Goal: Task Accomplishment & Management: Use online tool/utility

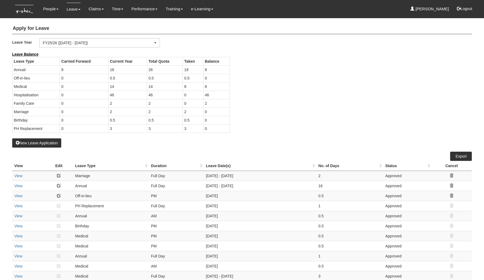
select select "50"
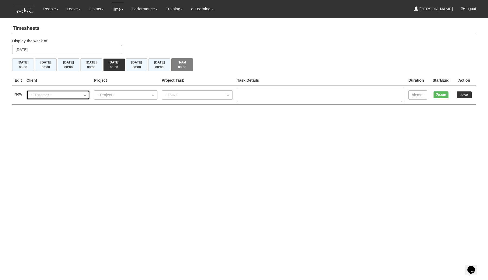
click at [83, 96] on div "--Customer--" at bounding box center [56, 94] width 53 height 5
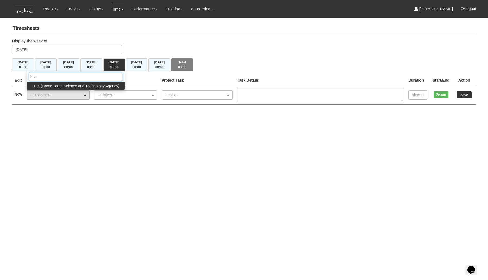
type input "htx"
drag, startPoint x: 54, startPoint y: 88, endPoint x: 88, endPoint y: 93, distance: 34.6
click at [54, 88] on span "HTX (Home Team Science and Technology Agency)" at bounding box center [75, 85] width 87 height 5
select select "902"
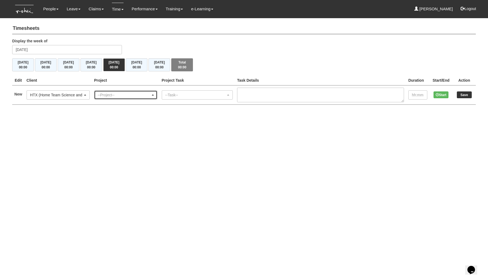
click at [109, 97] on div "--Project--" at bounding box center [124, 94] width 53 height 5
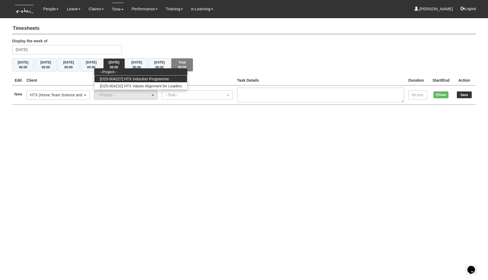
click at [127, 81] on span "[O25-004227] HTX Induction Programme" at bounding box center [134, 78] width 69 height 5
select select "2848"
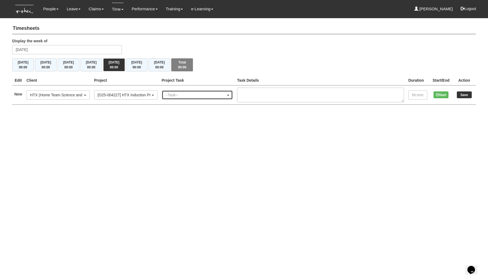
click at [179, 95] on div "--Task--" at bounding box center [195, 94] width 61 height 5
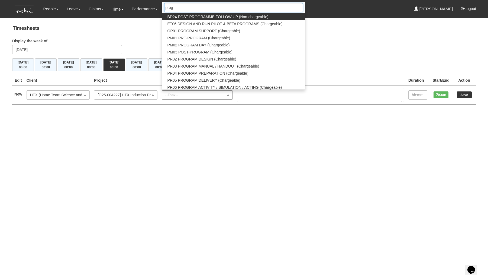
type input "progr"
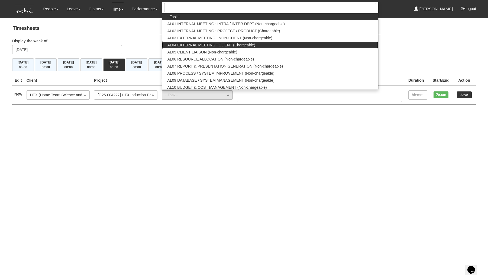
click at [232, 45] on span "AL04 EXTERNAL MEETING : CLIENT (Chargeable)" at bounding box center [212, 44] width 88 height 5
select select "43"
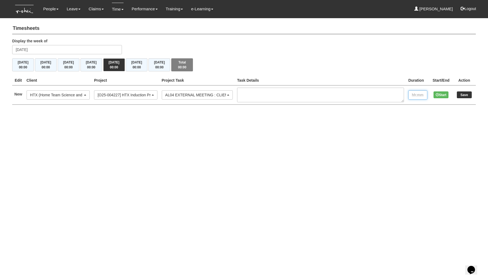
click at [413, 92] on input "text" at bounding box center [418, 94] width 19 height 9
type input "1:15"
click at [465, 96] on input "Save" at bounding box center [464, 94] width 15 height 7
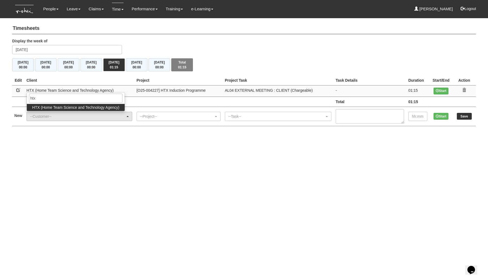
type input "htx"
click at [41, 106] on span "HTX (Home Team Science and Technology Agency)" at bounding box center [75, 107] width 87 height 5
select select "902"
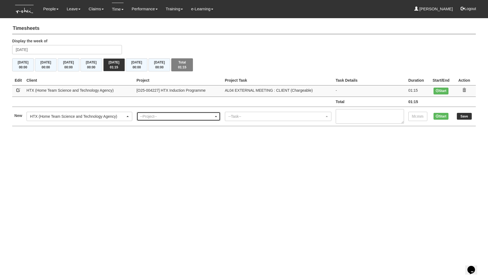
click at [173, 115] on div "--Project--" at bounding box center [177, 116] width 74 height 5
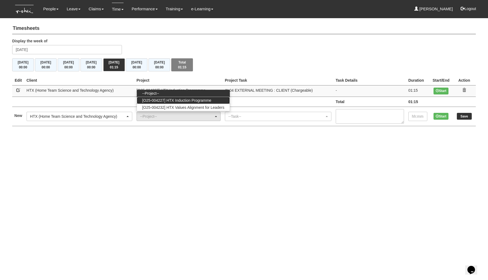
click at [175, 101] on span "[O25-004227] HTX Induction Programme" at bounding box center [176, 100] width 69 height 5
select select "2848"
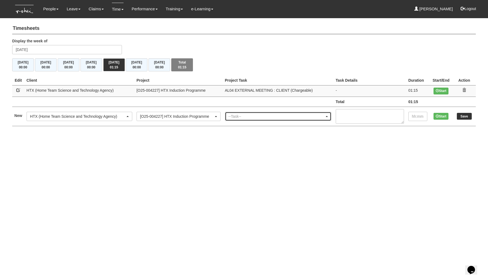
click at [247, 114] on div "--Task--" at bounding box center [277, 116] width 96 height 5
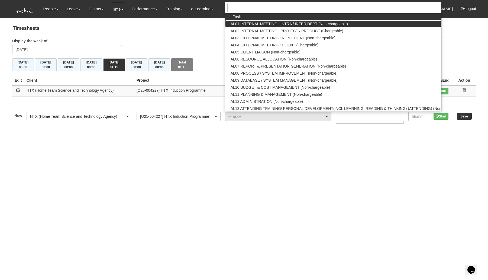
click at [262, 25] on span "AL01 INTERNAL MEETING : INTRA / INTER DEPT (Non-chargeable)" at bounding box center [289, 23] width 117 height 5
select select "40"
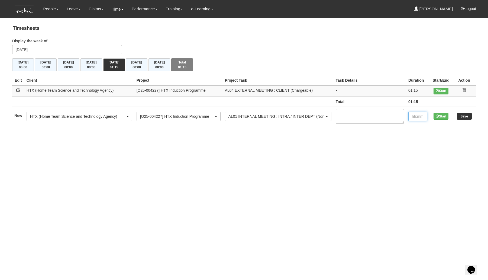
click at [420, 117] on input "text" at bounding box center [418, 116] width 19 height 9
type input "00:30"
click at [461, 115] on input "Save" at bounding box center [464, 116] width 15 height 7
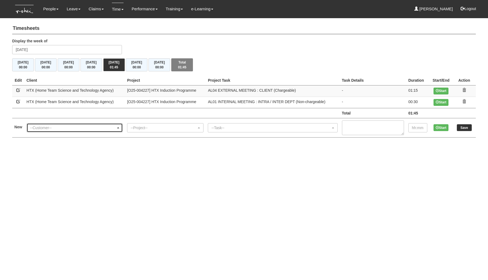
click at [46, 129] on div "--Customer--" at bounding box center [73, 127] width 86 height 5
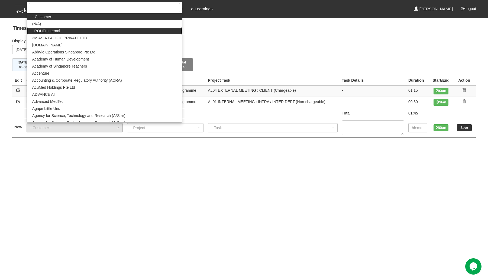
click at [63, 30] on link "_ROHEI Internal" at bounding box center [104, 30] width 155 height 7
select select "397"
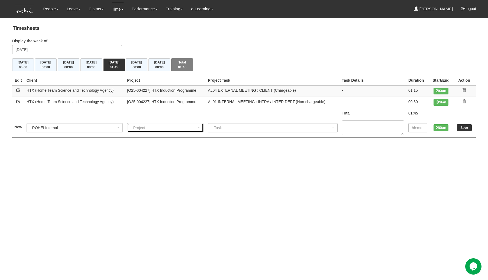
click at [145, 124] on div "--Project--" at bounding box center [165, 127] width 76 height 9
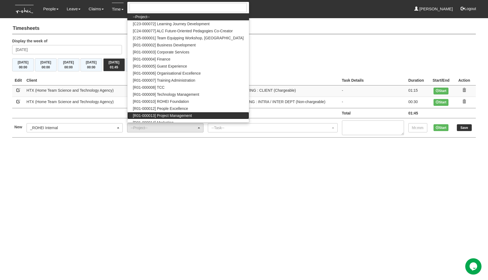
click at [171, 113] on span "[R01-000013] Project Management" at bounding box center [162, 115] width 59 height 5
select select "1495"
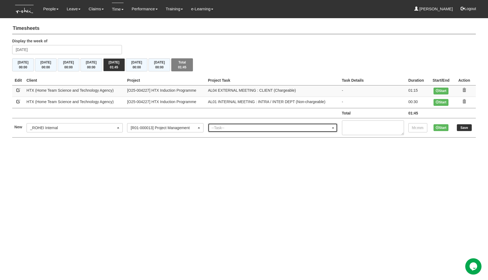
click at [228, 126] on div "--Task--" at bounding box center [270, 127] width 119 height 5
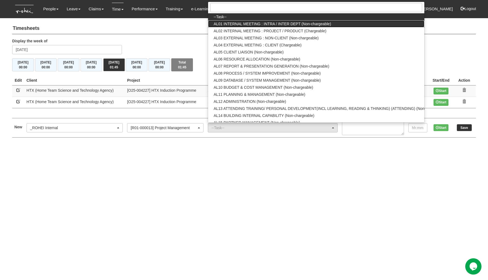
click at [242, 24] on span "AL01 INTERNAL MEETING : INTRA / INTER DEPT (Non-chargeable)" at bounding box center [272, 23] width 117 height 5
select select "40"
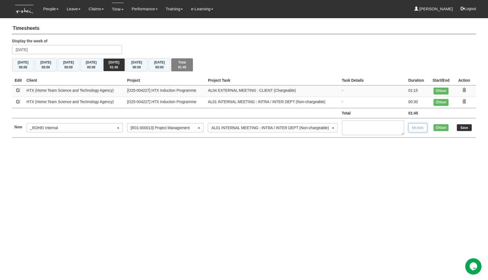
click at [421, 130] on input "text" at bounding box center [418, 127] width 19 height 9
type input "00:25"
click at [462, 128] on input "Save" at bounding box center [464, 127] width 15 height 7
